Goal: Task Accomplishment & Management: Manage account settings

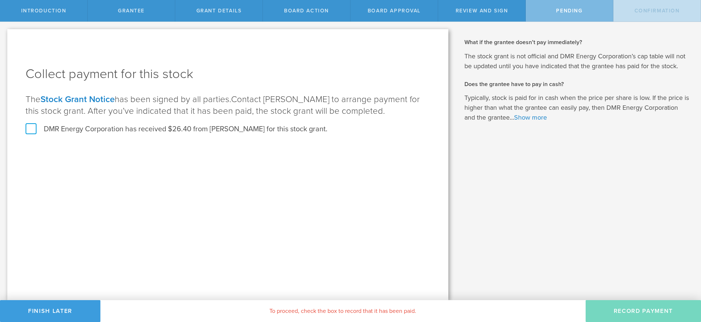
click at [31, 130] on label "DMR Energy Corporation has received $26.40 from Dicran Arnold for this stock gr…" at bounding box center [177, 129] width 302 height 9
click at [0, 0] on input "DMR Energy Corporation has received $26.40 from Dicran Arnold for this stock gr…" at bounding box center [0, 0] width 0 height 0
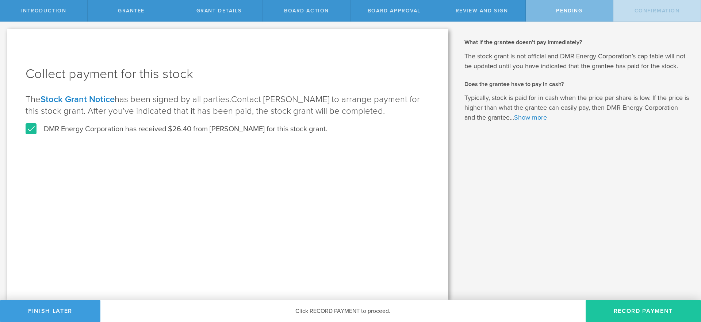
click at [632, 309] on button "Record Payment" at bounding box center [643, 311] width 115 height 22
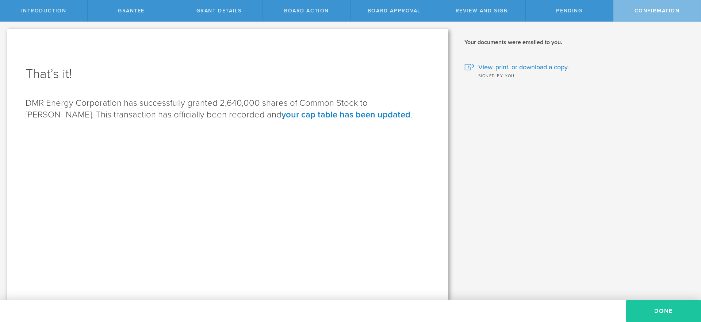
click at [651, 310] on button "Done" at bounding box center [663, 311] width 75 height 22
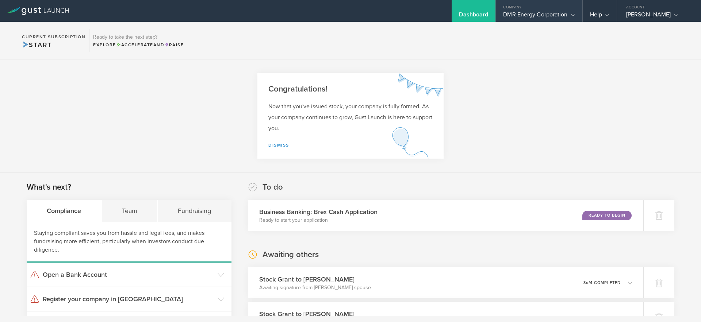
click at [533, 16] on div "DMR Energy Corporation" at bounding box center [539, 16] width 72 height 11
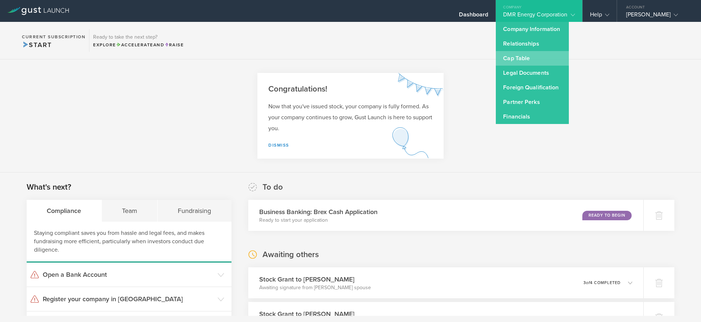
click at [532, 58] on link "Cap Table" at bounding box center [532, 58] width 73 height 15
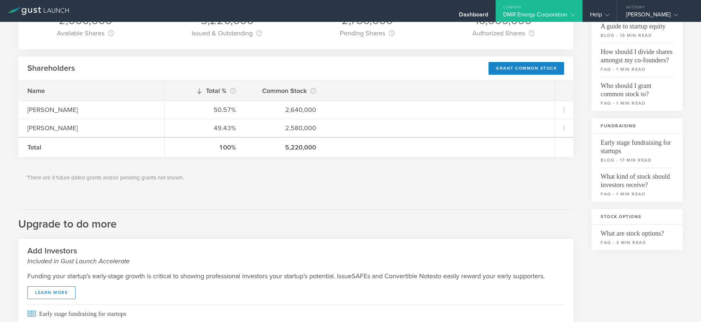
scroll to position [84, 0]
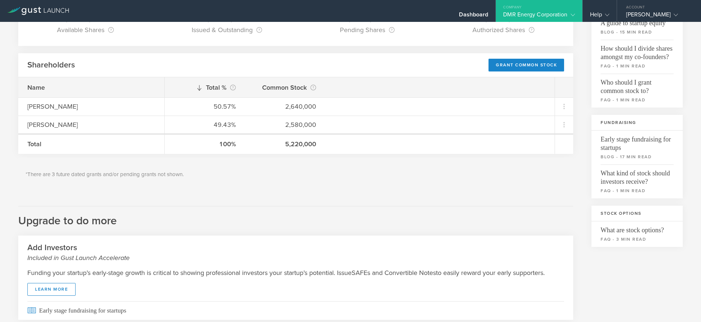
click at [393, 69] on div "Shareholders Grant Common Stock" at bounding box center [295, 65] width 555 height 24
click at [348, 199] on div "Common Stock 2,000,000 Available Shares This is the number of shares that the c…" at bounding box center [295, 201] width 555 height 455
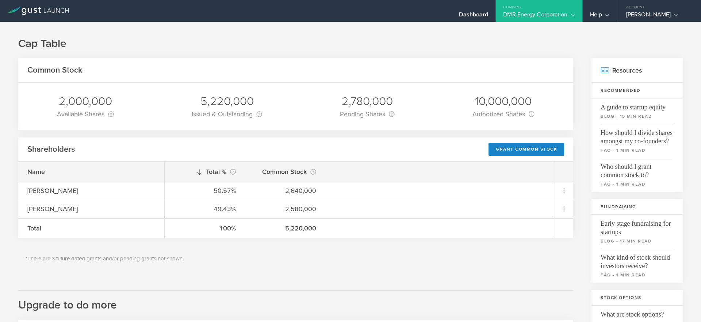
click at [549, 15] on div "DMR Energy Corporation" at bounding box center [539, 16] width 72 height 11
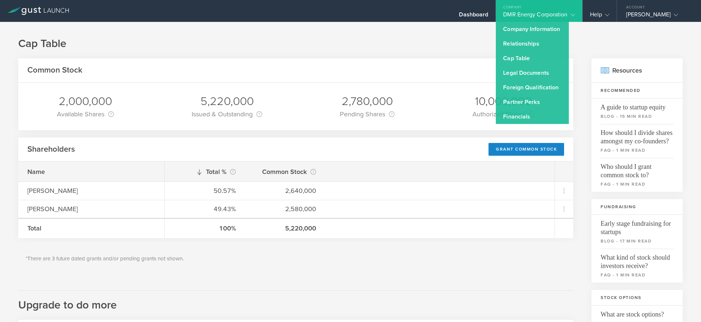
click at [408, 47] on h1 "Cap Table" at bounding box center [350, 44] width 665 height 15
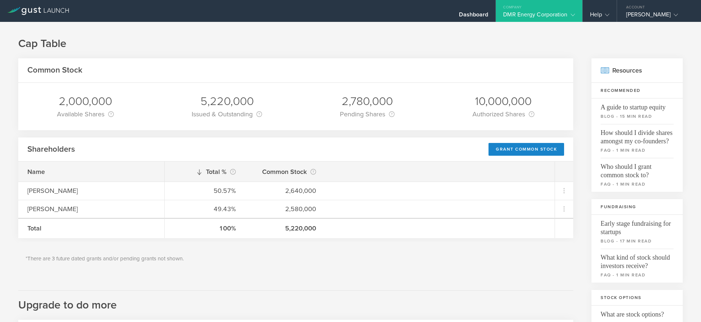
click at [543, 13] on div "DMR Energy Corporation" at bounding box center [539, 16] width 72 height 11
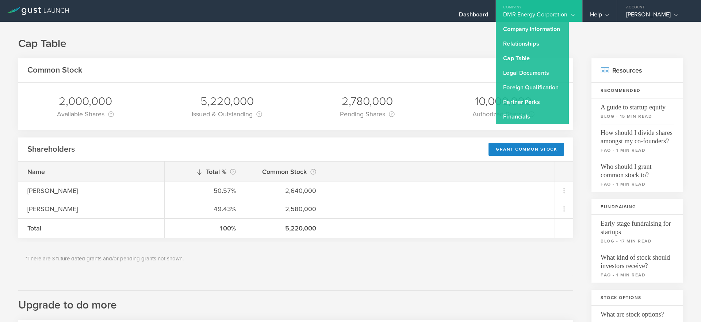
click at [392, 58] on div "Cap Table Common Stock 2,000,000 Available Shares This is the number of shares …" at bounding box center [350, 276] width 701 height 509
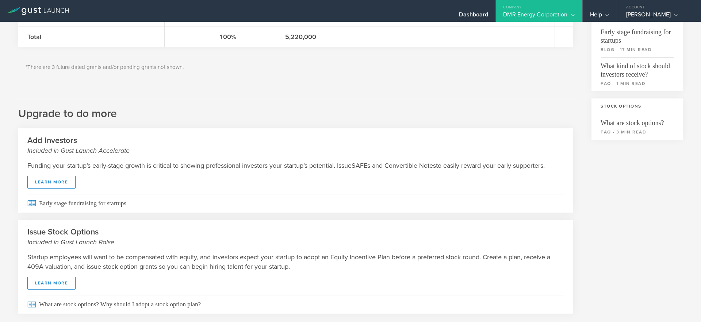
scroll to position [209, 0]
